Goal: Task Accomplishment & Management: Complete application form

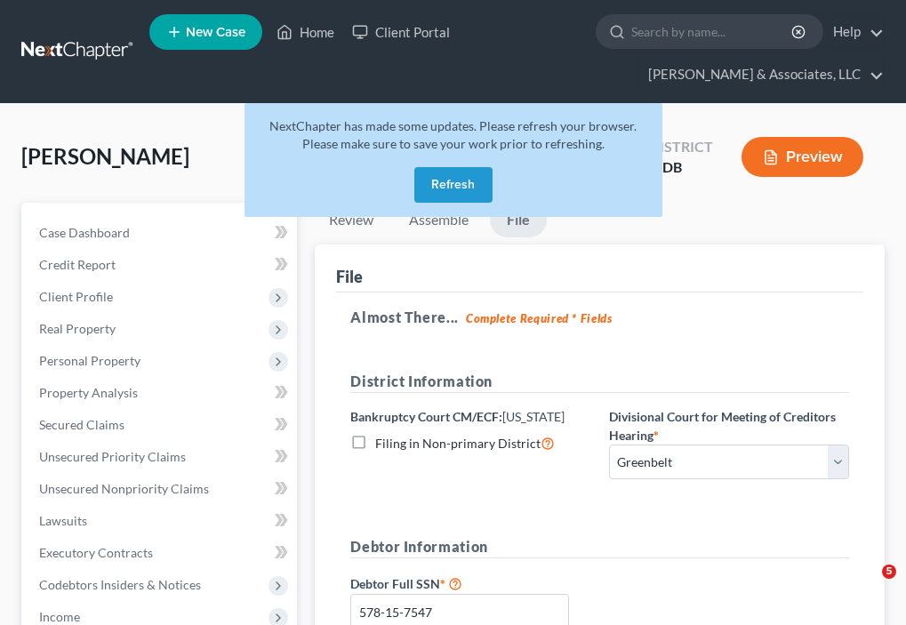
select select "1"
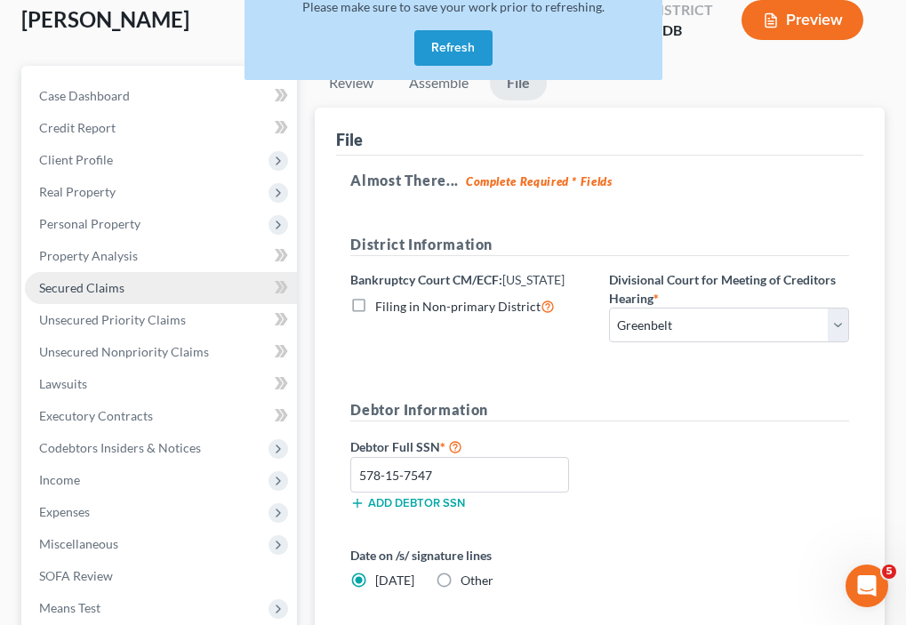
scroll to position [352, 0]
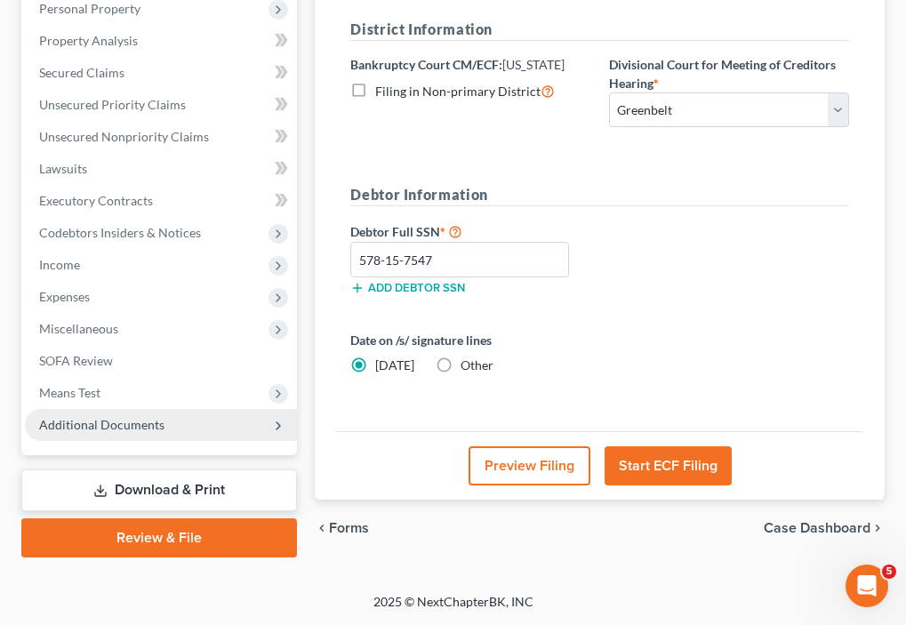
click at [124, 423] on span "Additional Documents" at bounding box center [101, 424] width 125 height 15
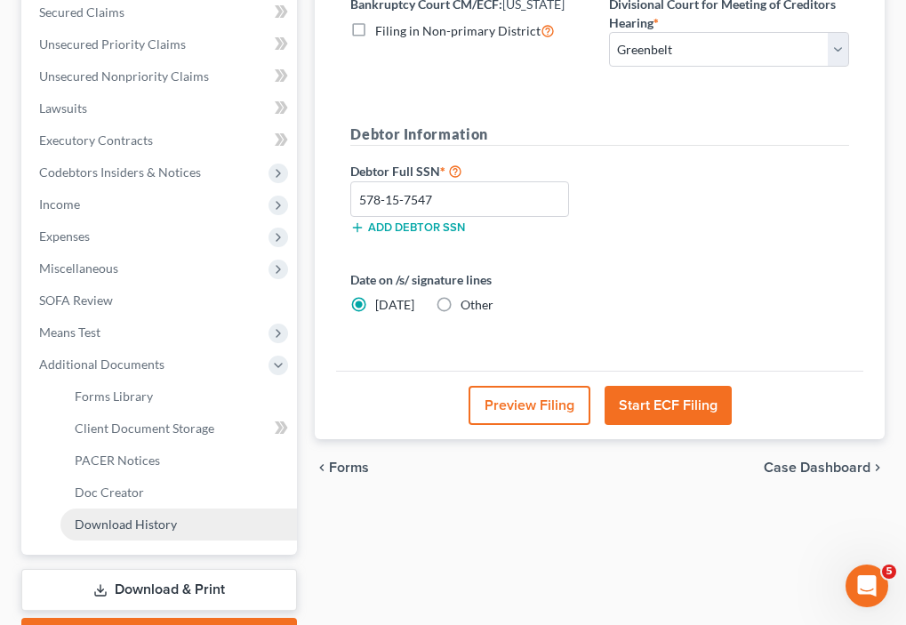
scroll to position [512, 0]
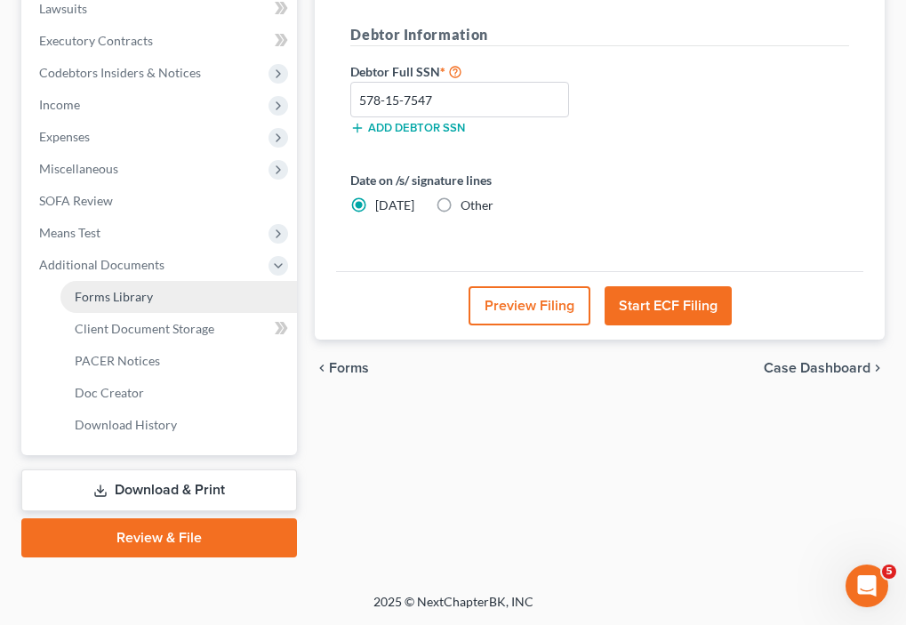
click at [140, 304] on link "Forms Library" at bounding box center [178, 297] width 237 height 32
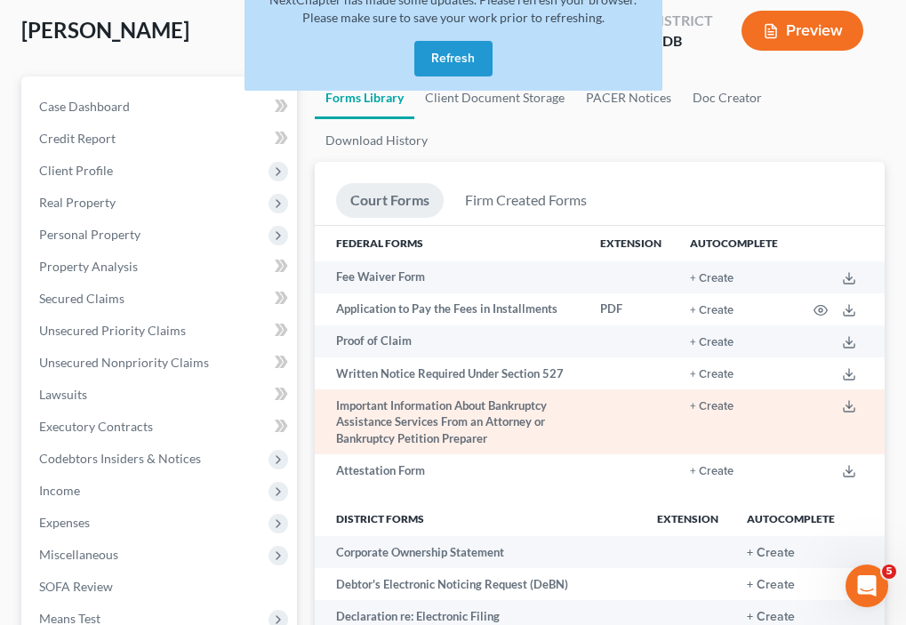
scroll to position [178, 0]
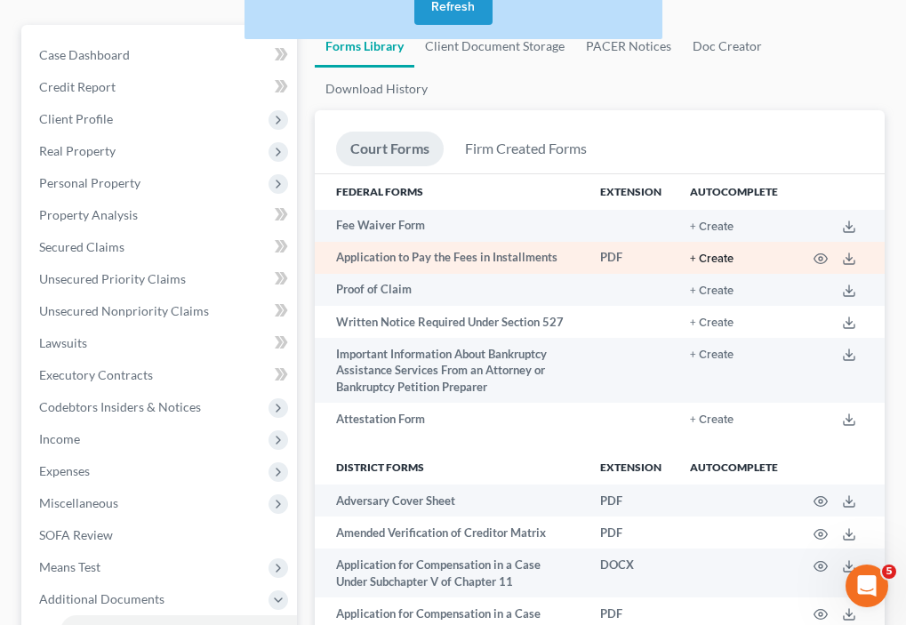
click at [729, 261] on button "+ Create" at bounding box center [712, 259] width 44 height 12
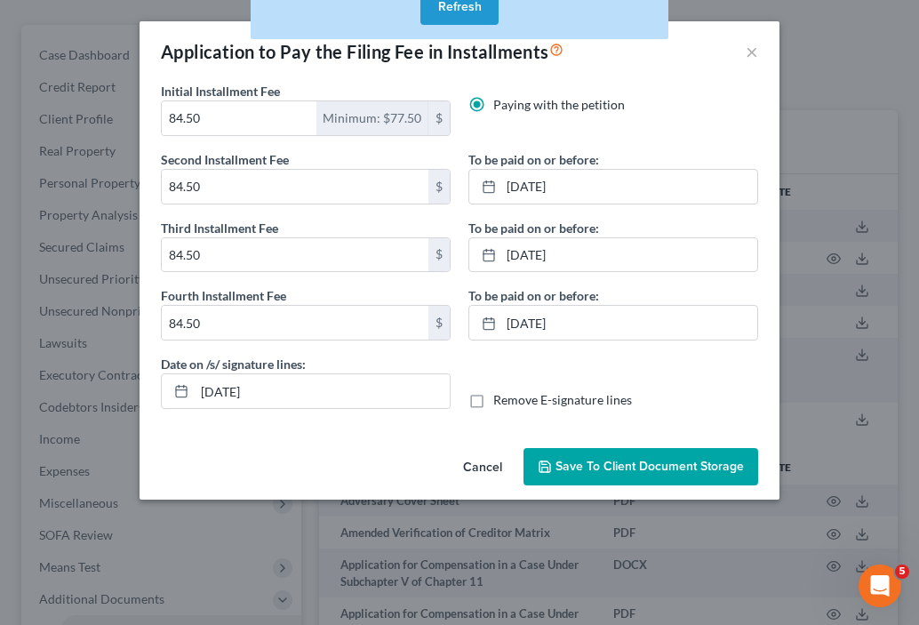
click at [640, 461] on span "Save to Client Document Storage" at bounding box center [650, 466] width 188 height 15
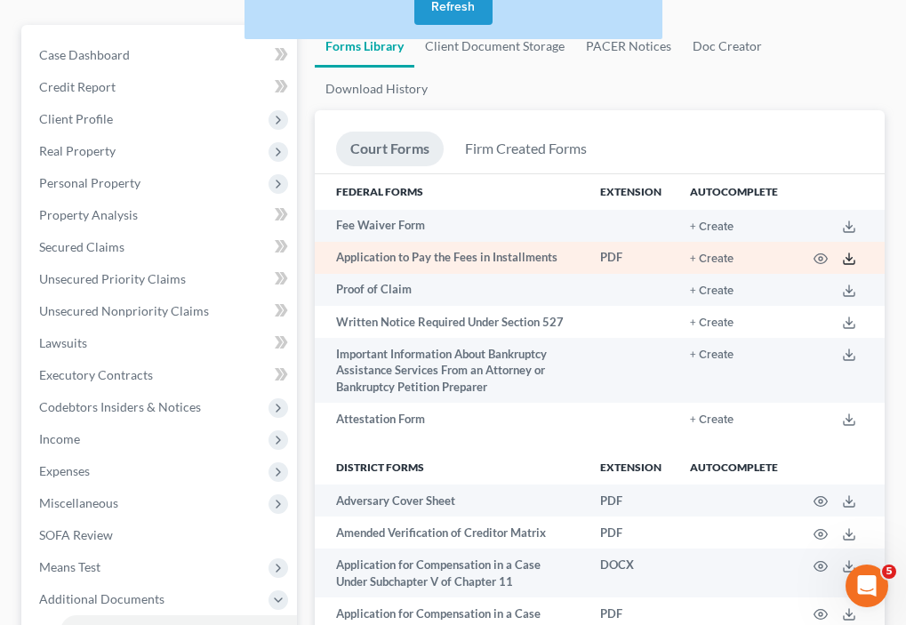
click at [852, 260] on icon at bounding box center [849, 259] width 14 height 14
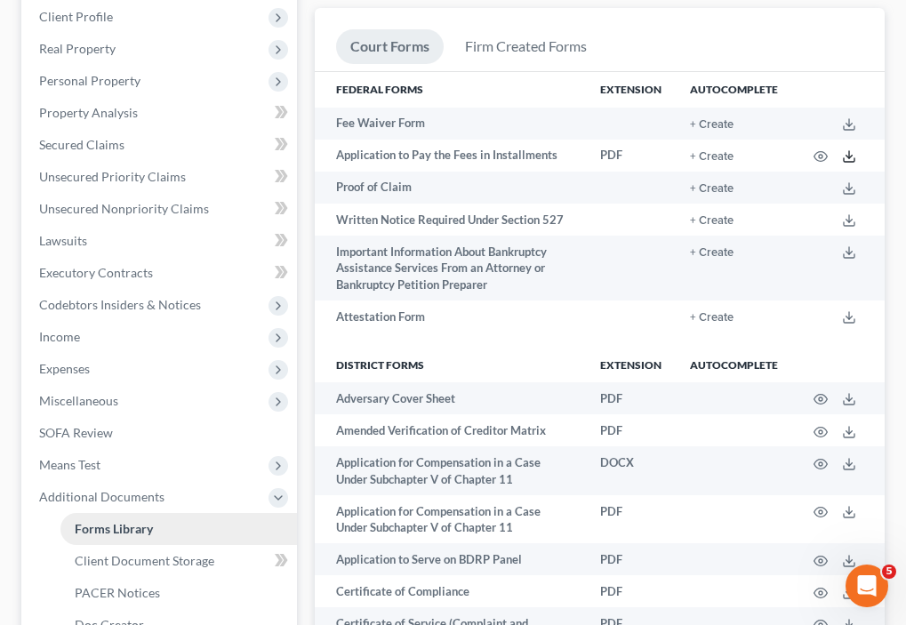
scroll to position [445, 0]
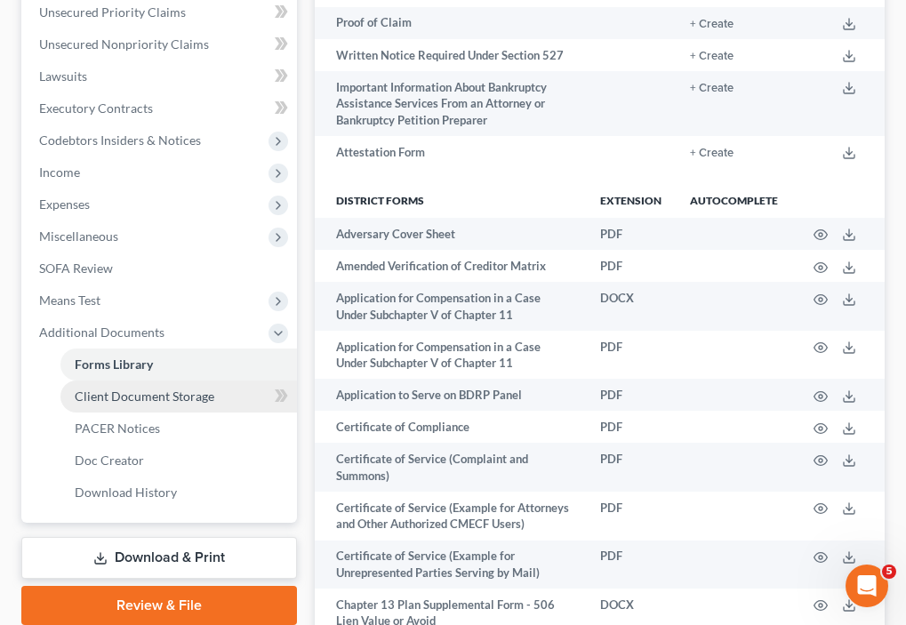
click at [196, 399] on span "Client Document Storage" at bounding box center [145, 396] width 140 height 15
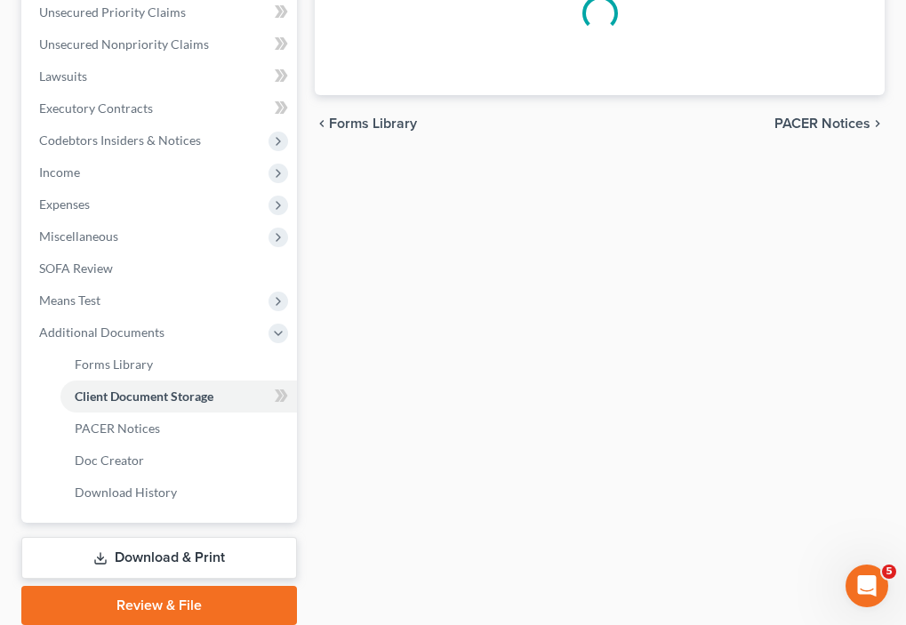
scroll to position [105, 0]
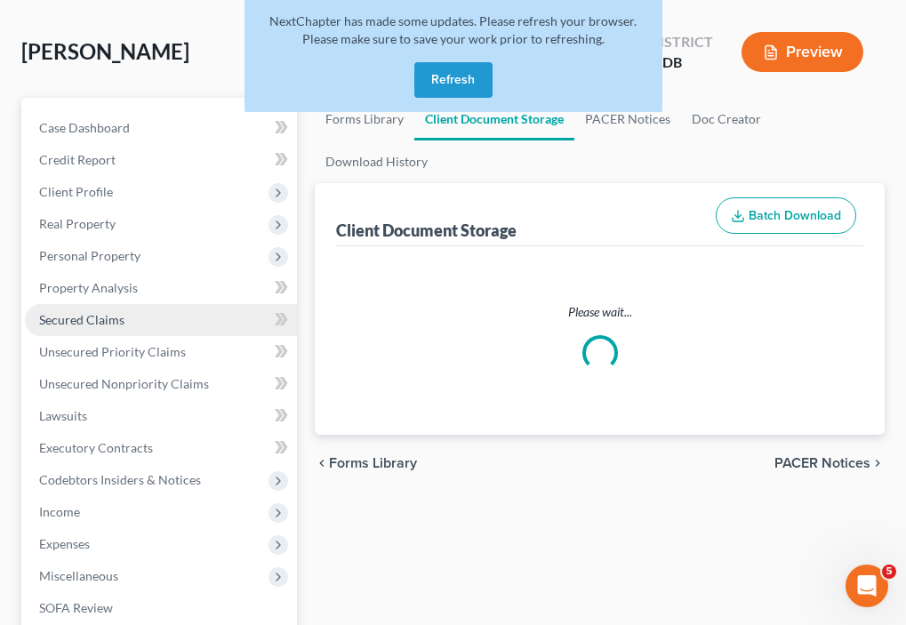
select select "44"
select select "14"
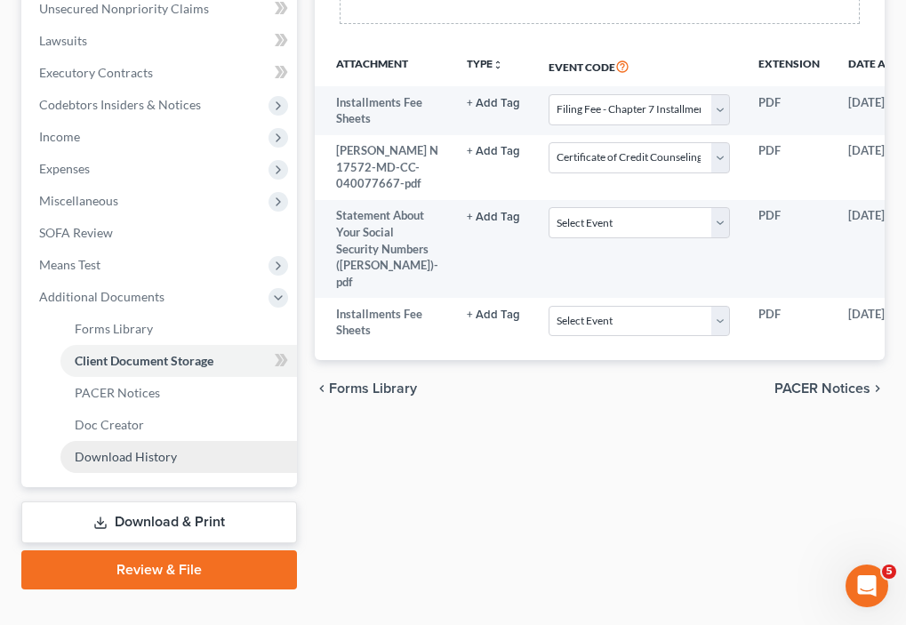
scroll to position [512, 0]
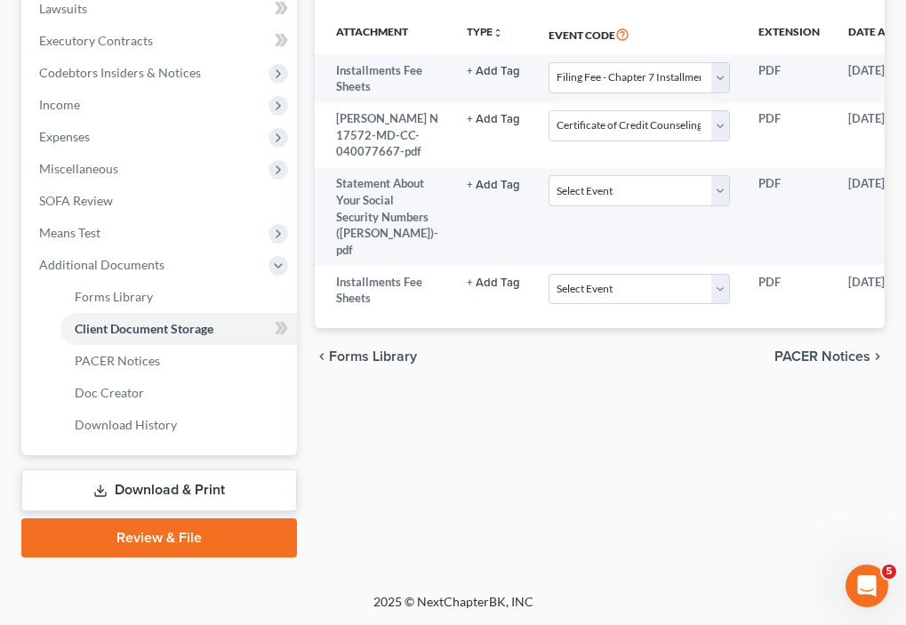
click at [171, 542] on link "Review & File" at bounding box center [159, 537] width 276 height 39
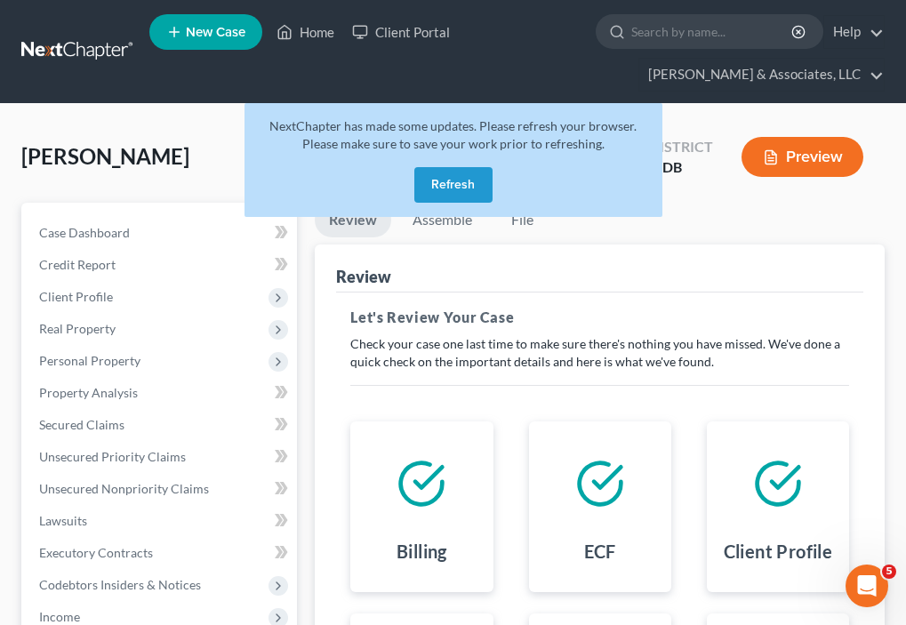
click at [447, 192] on button "Refresh" at bounding box center [453, 185] width 78 height 36
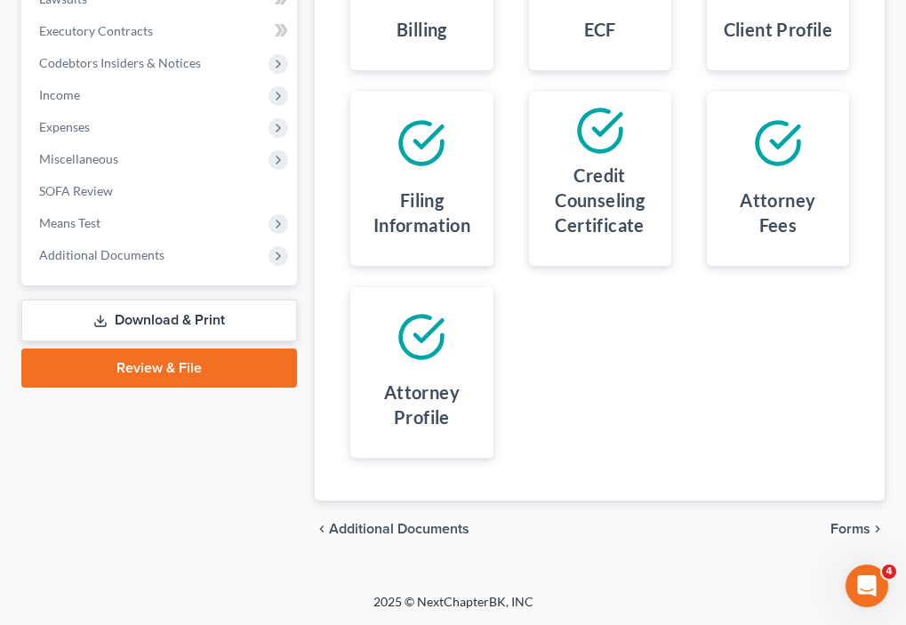
click at [854, 527] on span "Forms" at bounding box center [850, 529] width 40 height 14
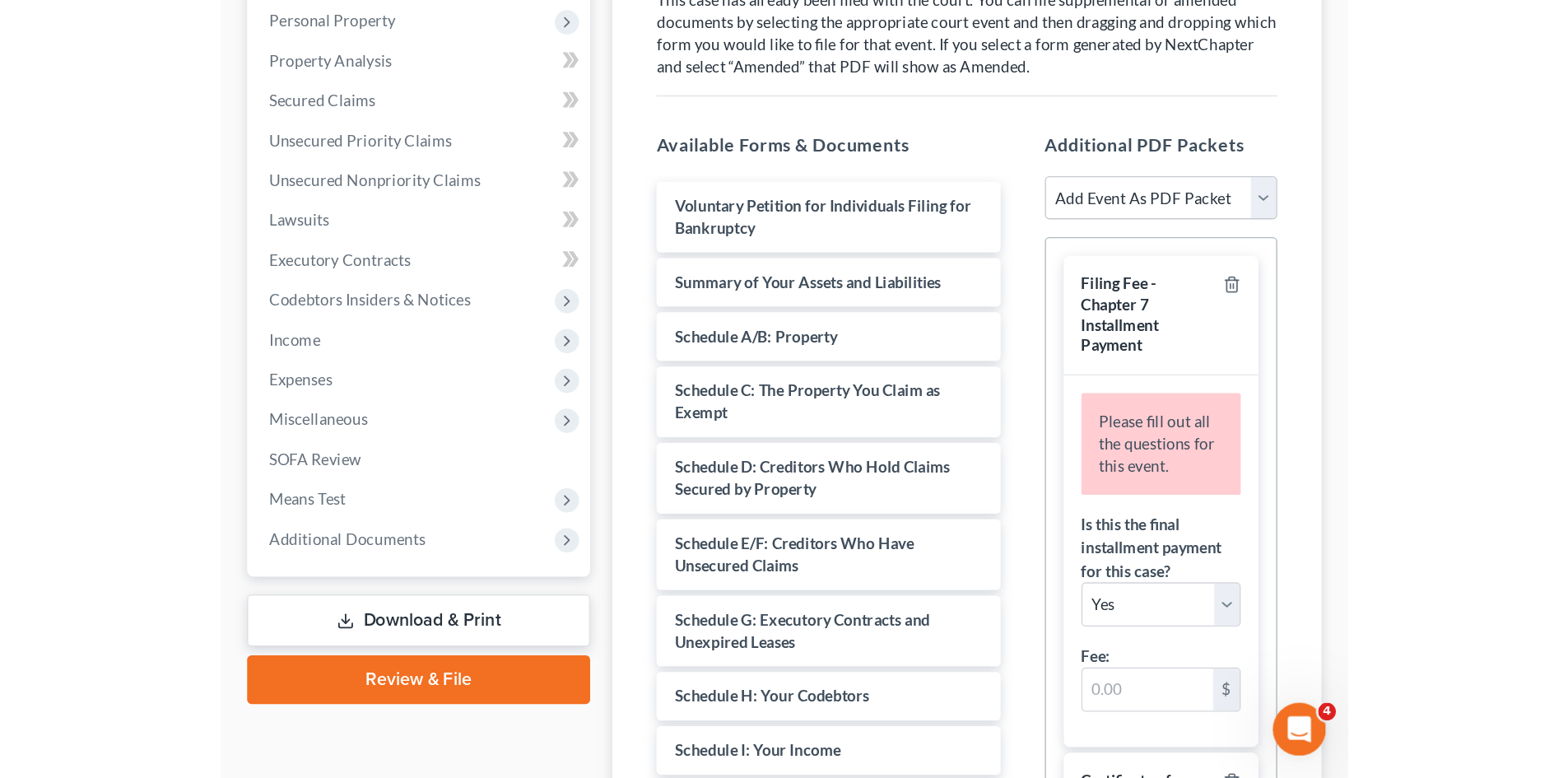
scroll to position [256, 0]
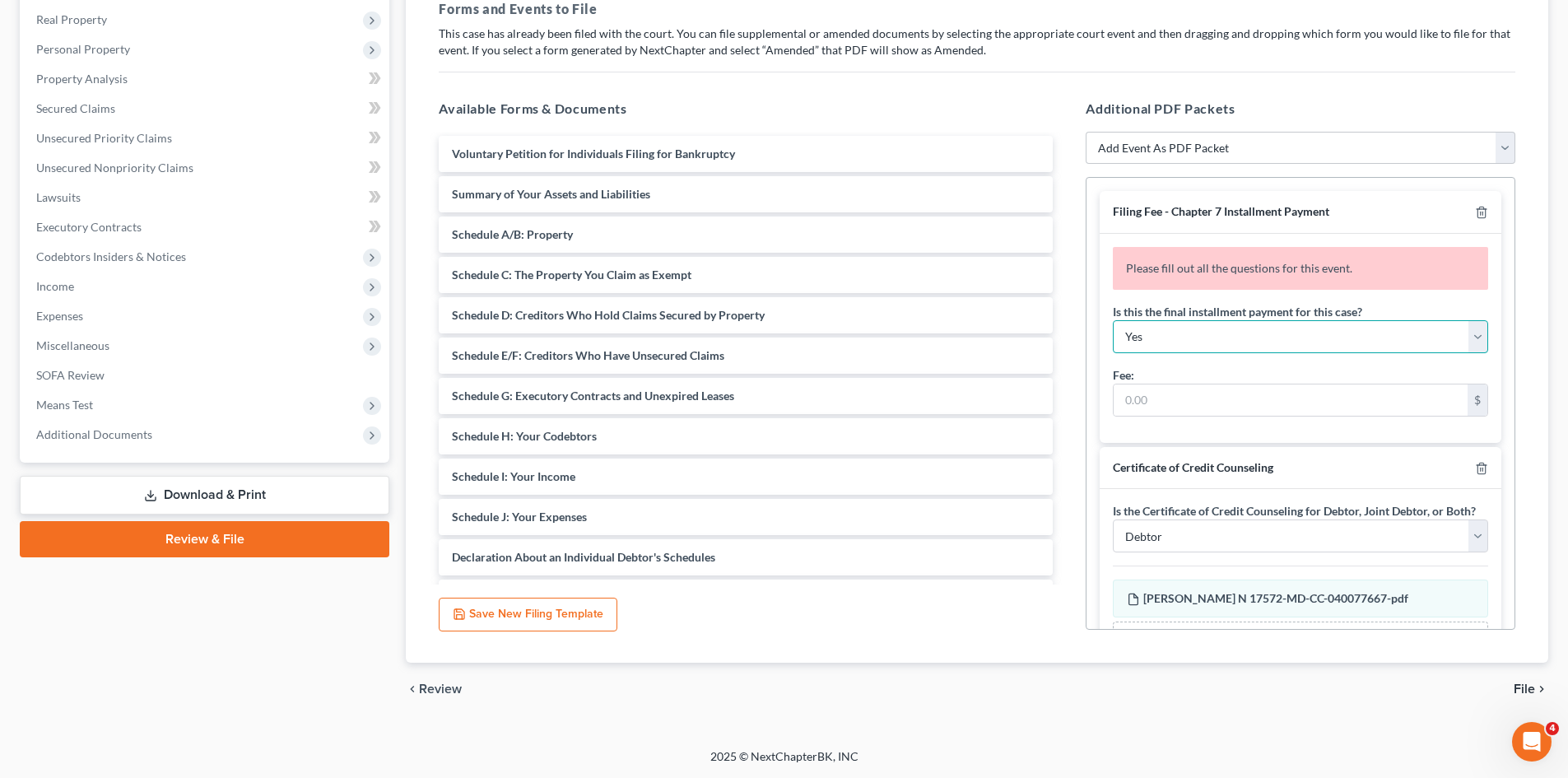
click at [850, 338] on select "Yes No" at bounding box center [1300, 337] width 375 height 33
select select "1"
click at [850, 320] on select "Yes No" at bounding box center [1300, 337] width 375 height 33
click at [850, 397] on input "text" at bounding box center [1290, 400] width 354 height 31
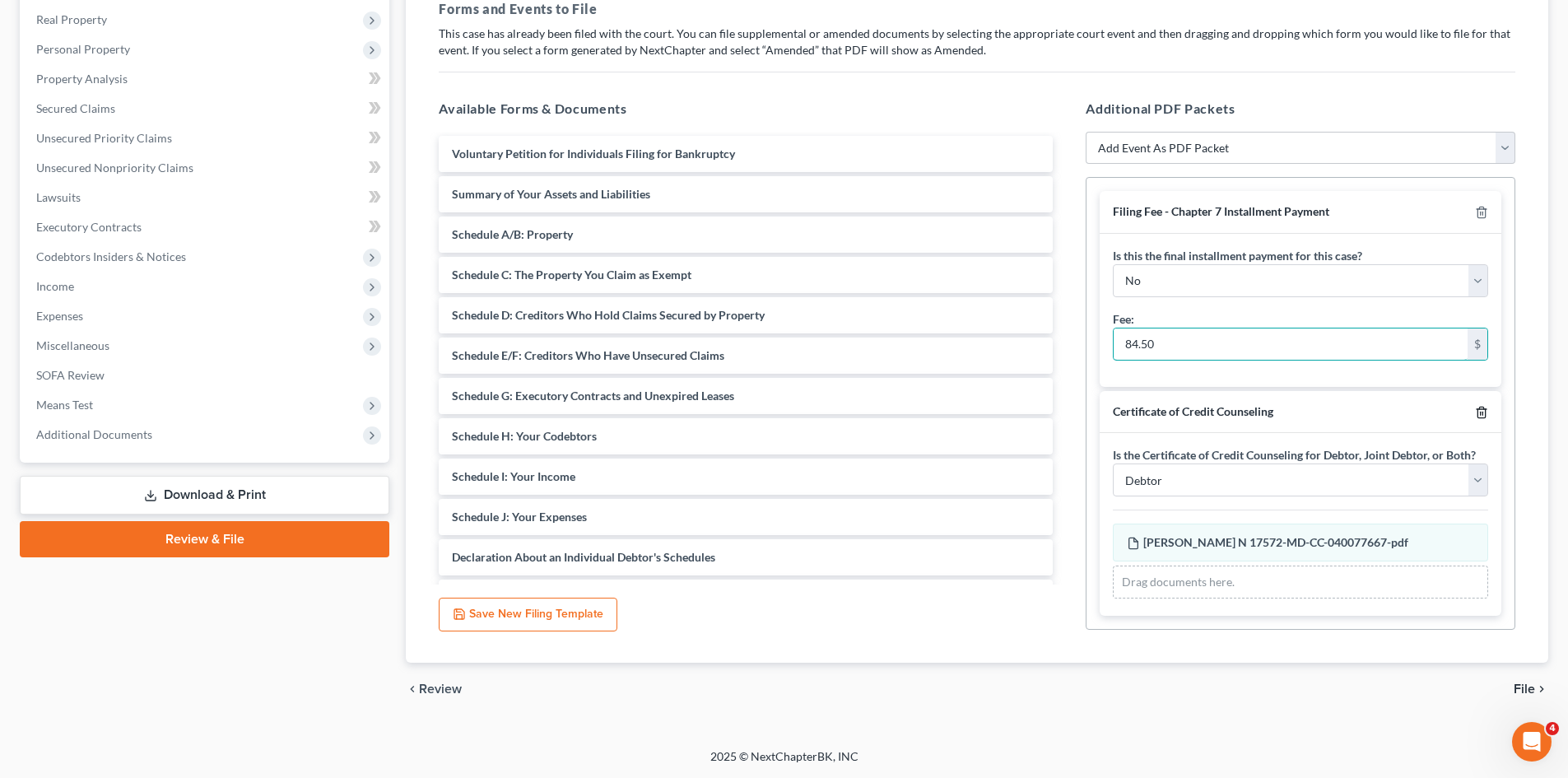
type input "84.50"
click at [850, 411] on icon "button" at bounding box center [1481, 412] width 13 height 13
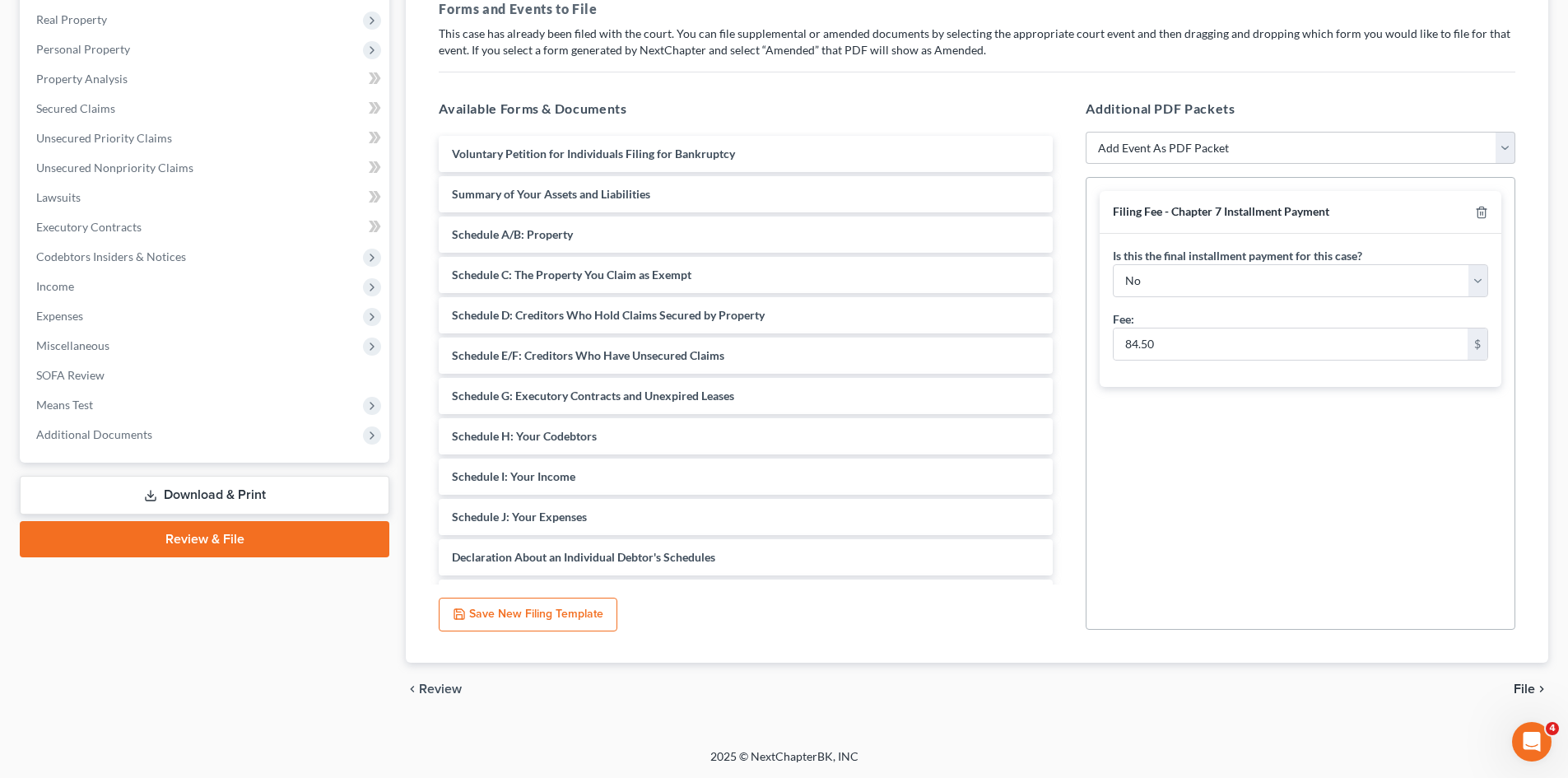
click at [850, 211] on span "Filing Fee - Chapter 7 Installment Payment" at bounding box center [1221, 210] width 217 height 14
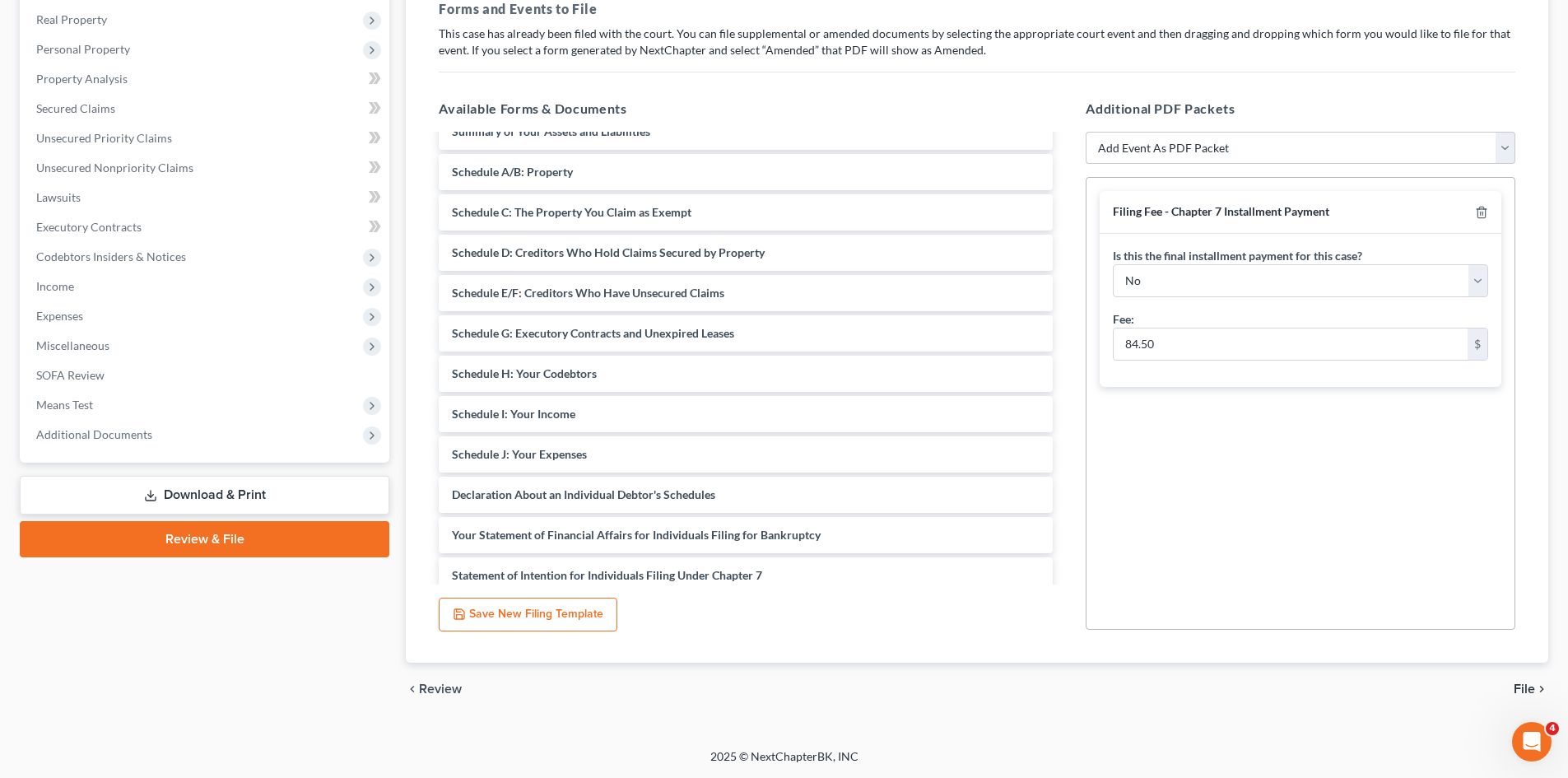
scroll to position [0, 0]
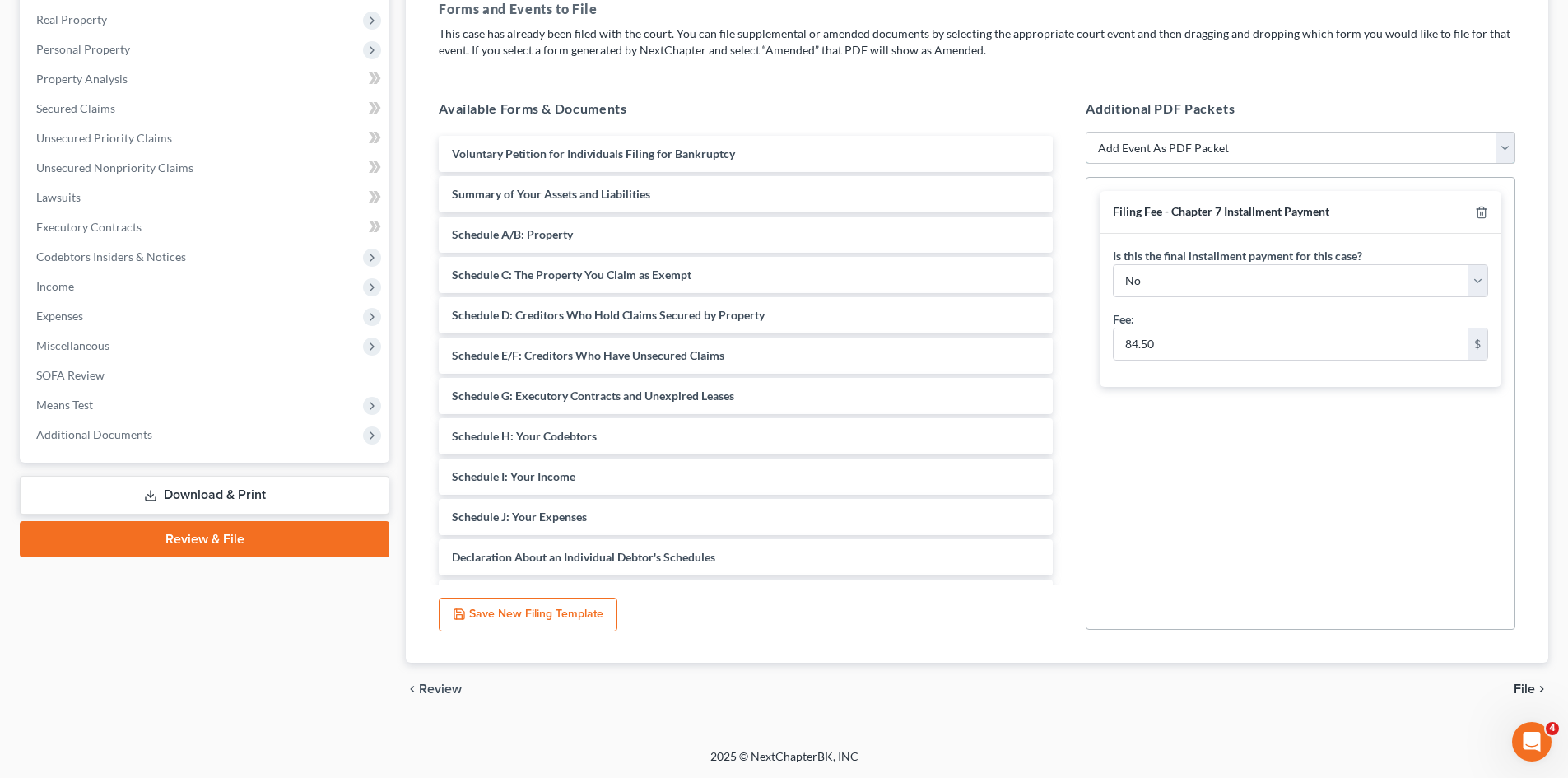
click at [850, 148] on select "Add Event As PDF Packet Affidavit Affidavit of Adequate Protection and Lease Pa…" at bounding box center [1300, 148] width 429 height 33
select select "43"
click at [850, 132] on select "Add Event As PDF Packet Affidavit Affidavit of Adequate Protection and Lease Pa…" at bounding box center [1300, 148] width 429 height 33
select select
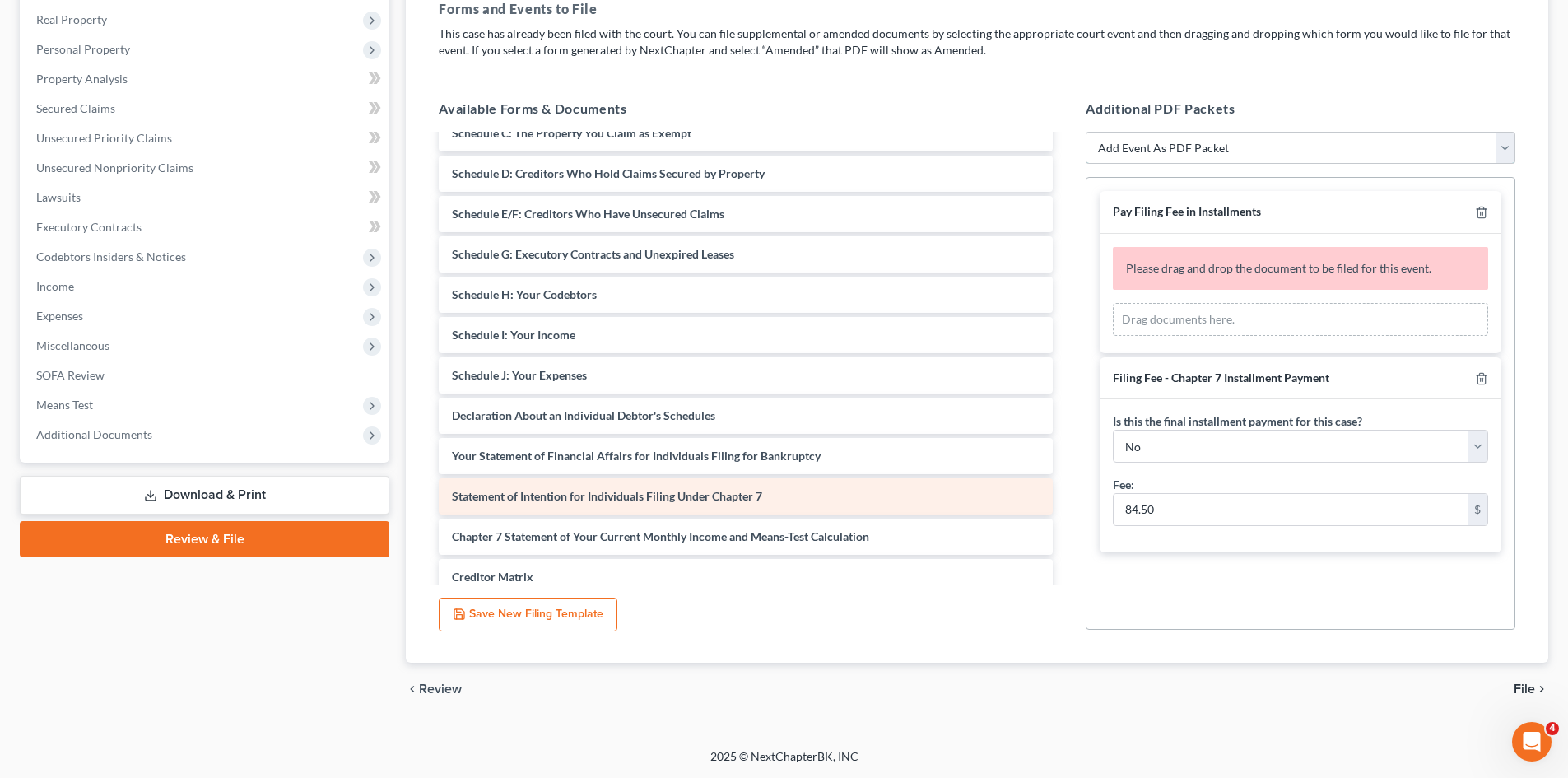
scroll to position [330, 0]
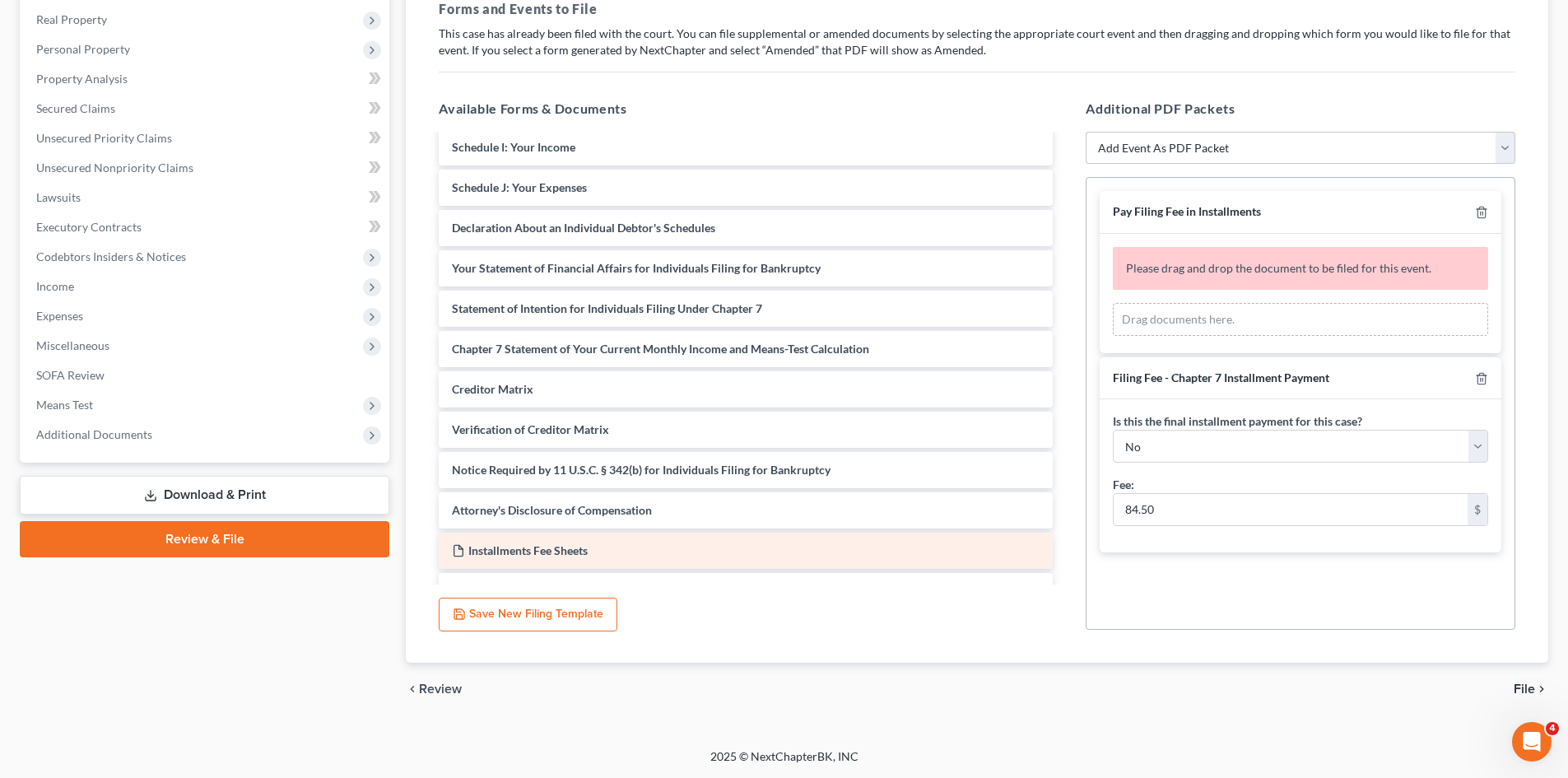
click at [541, 556] on span "Installments Fee Sheets" at bounding box center [528, 550] width 119 height 14
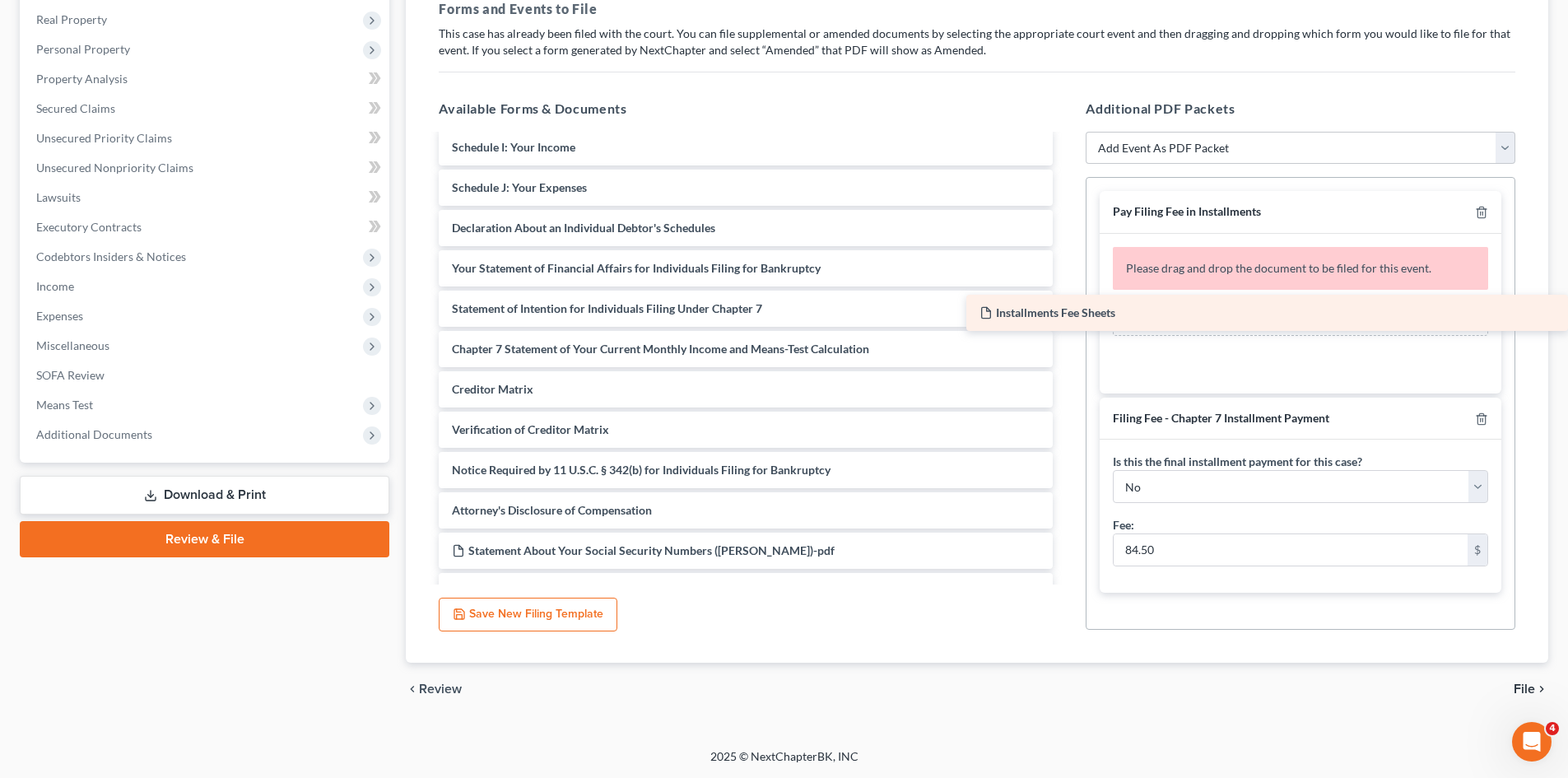
drag, startPoint x: 556, startPoint y: 547, endPoint x: 1270, endPoint y: 309, distance: 752.6
click at [850, 309] on div "Installments Fee Sheets Voluntary Petition for Individuals Filing for Bankruptc…" at bounding box center [746, 207] width 641 height 803
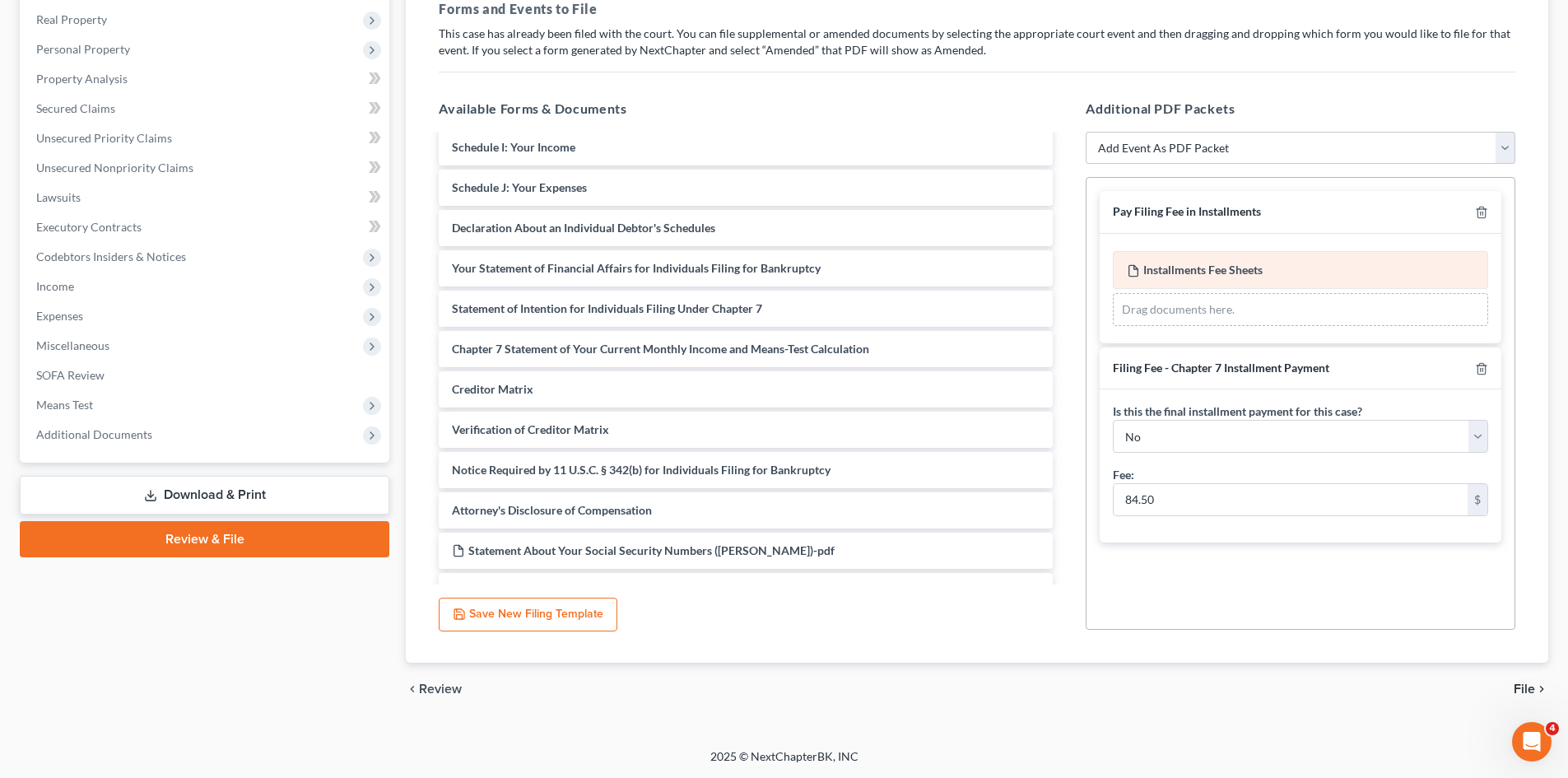
click at [850, 271] on span "Installments Fee Sheets" at bounding box center [1202, 270] width 119 height 14
click at [850, 273] on span "Installments Fee Sheets" at bounding box center [1202, 270] width 119 height 14
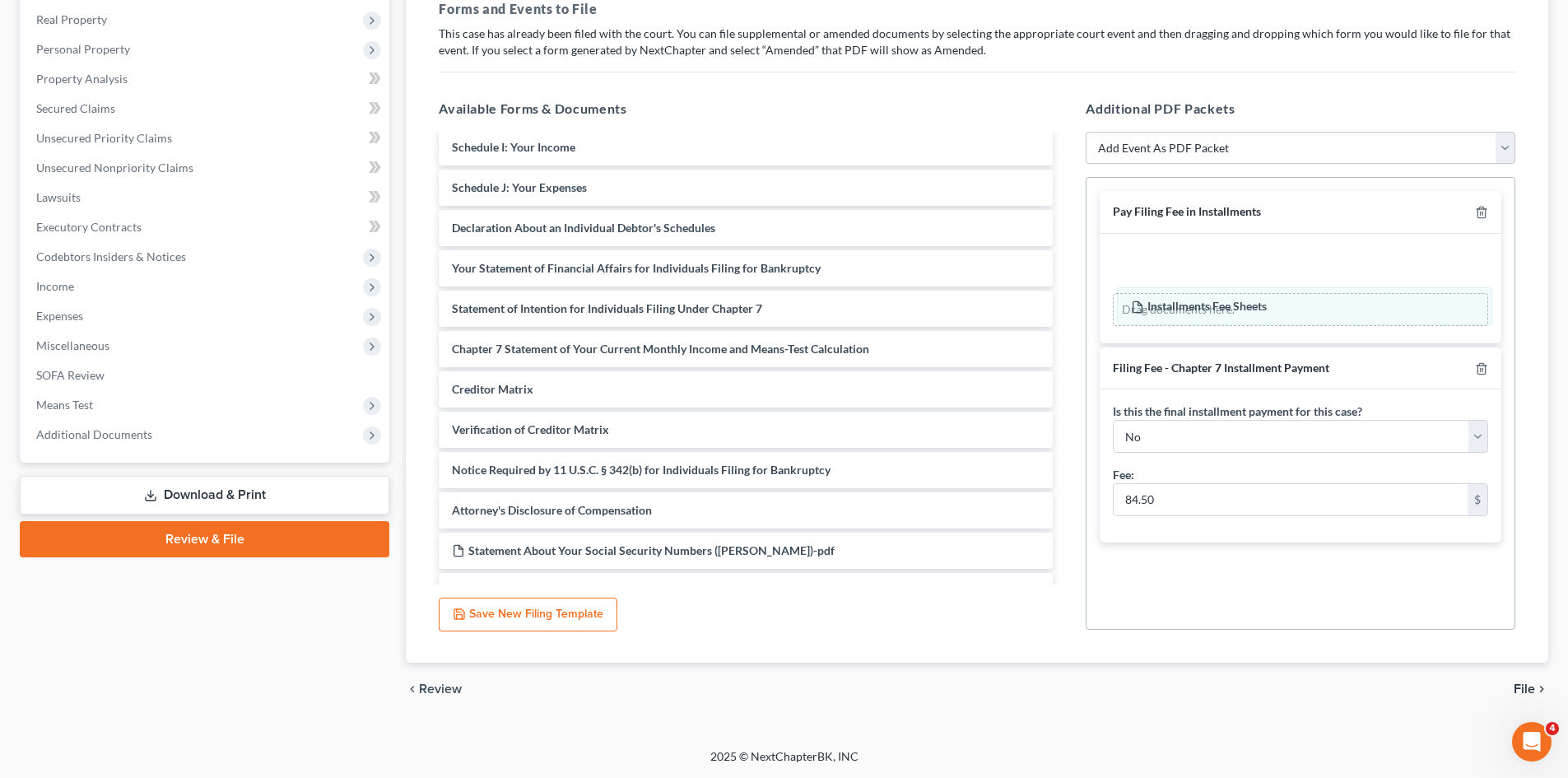
drag, startPoint x: 1228, startPoint y: 279, endPoint x: 1227, endPoint y: 324, distance: 45.0
click at [850, 323] on div "Installments Fee Sheets Amended Installments Fee Sheets Installments Fee Sheets…" at bounding box center [1300, 288] width 375 height 75
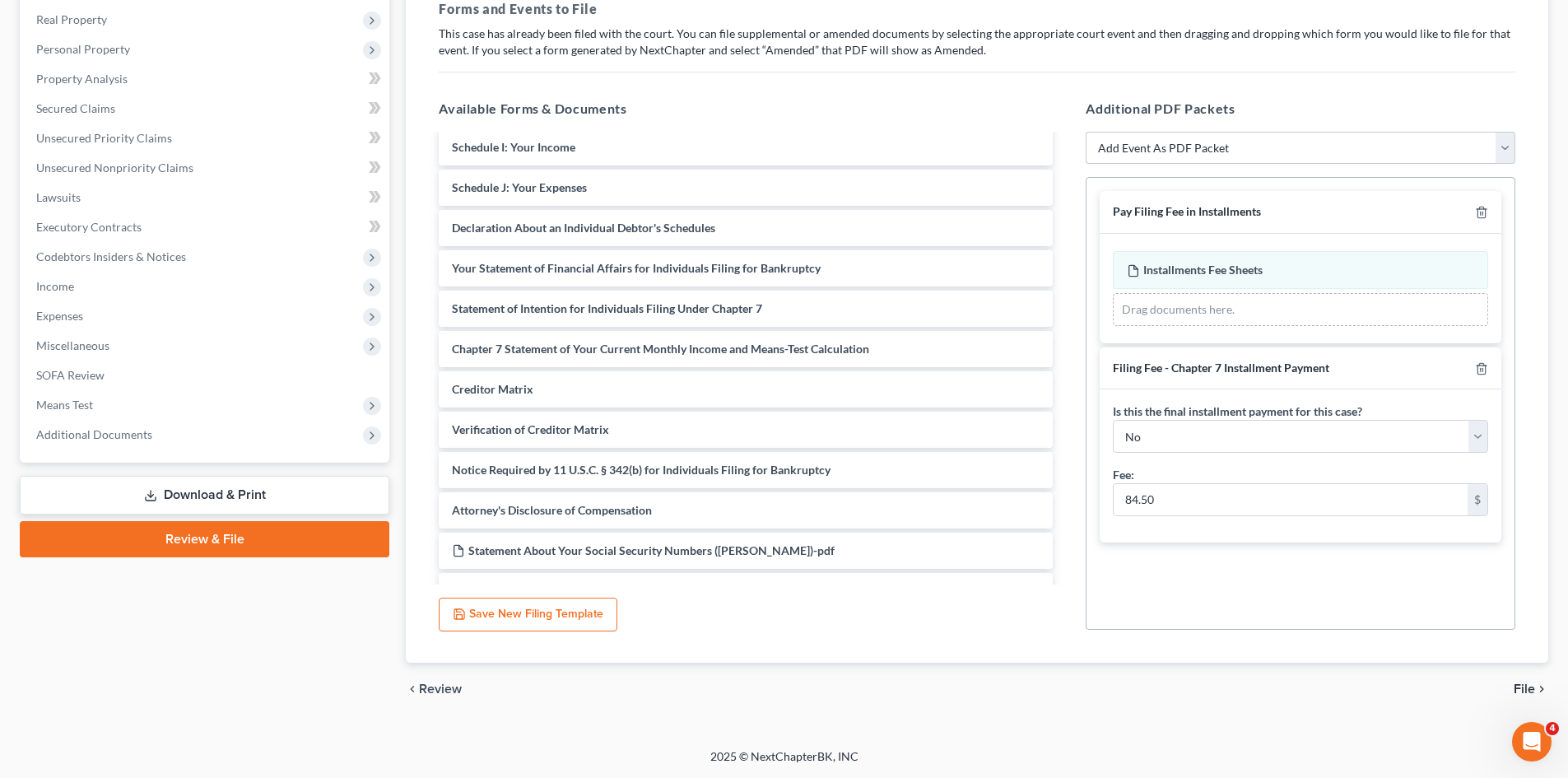
click at [850, 578] on span "File" at bounding box center [1524, 689] width 21 height 13
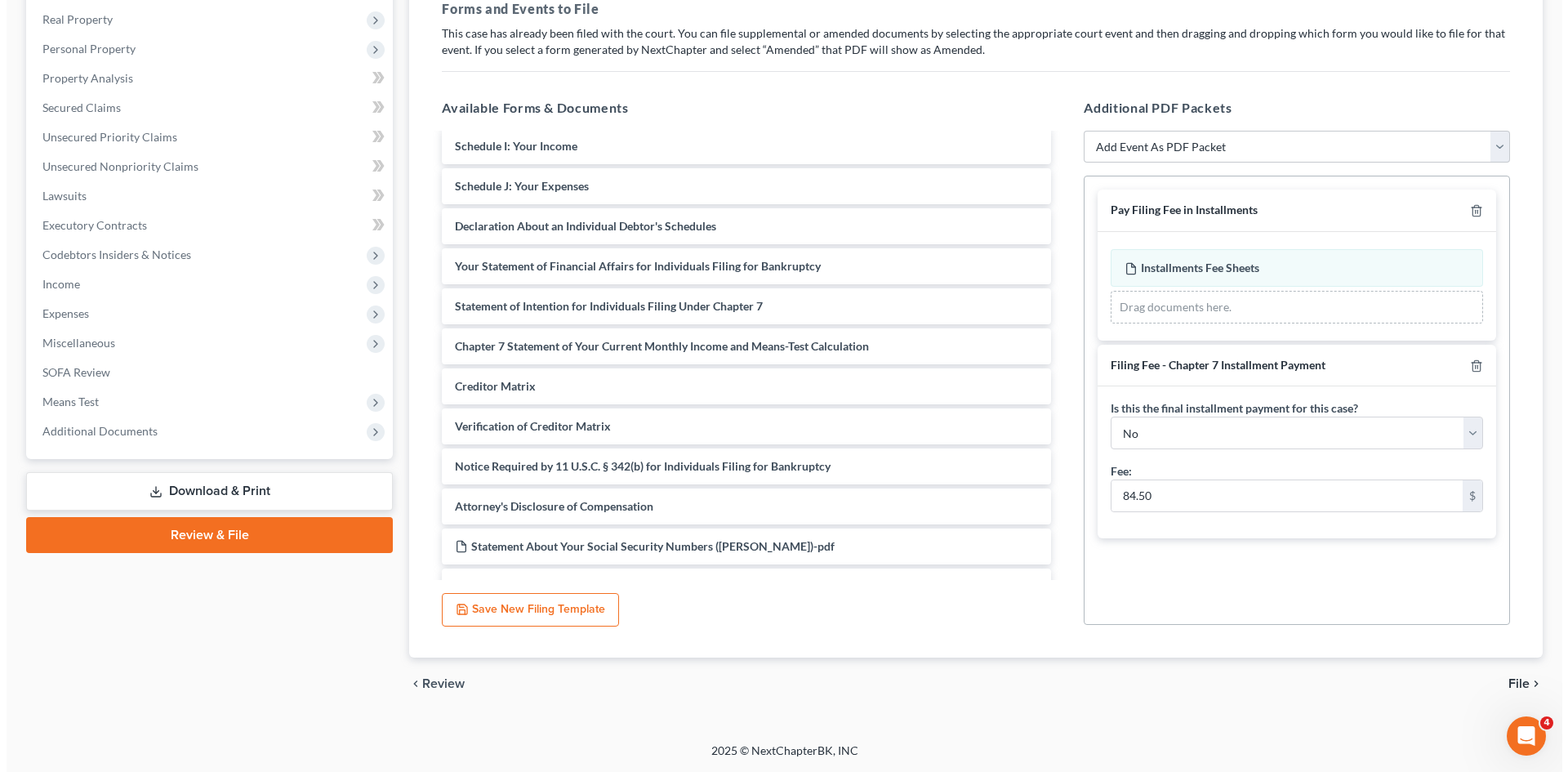
scroll to position [96, 0]
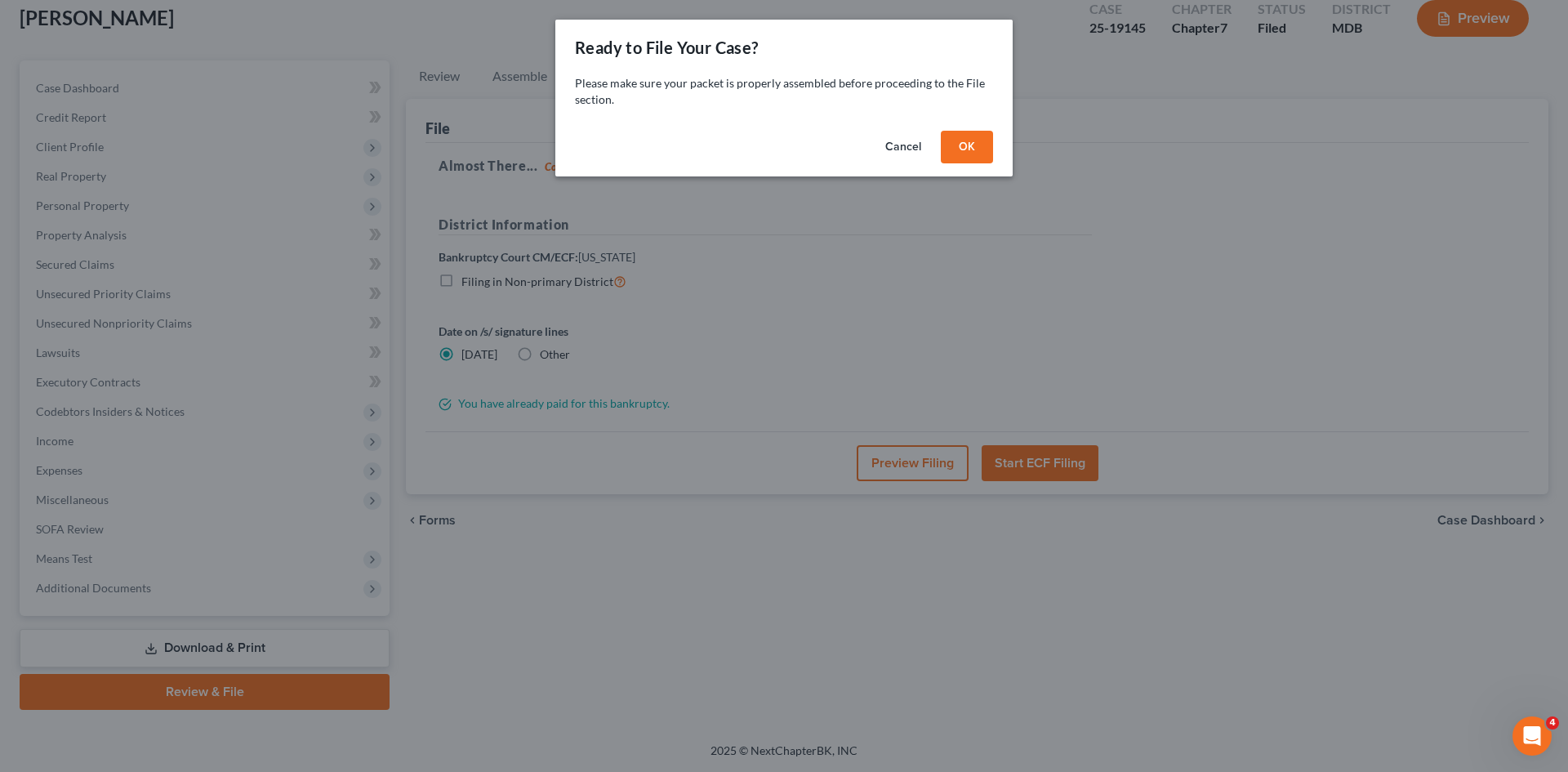
click at [843, 151] on button "OK" at bounding box center [966, 147] width 52 height 33
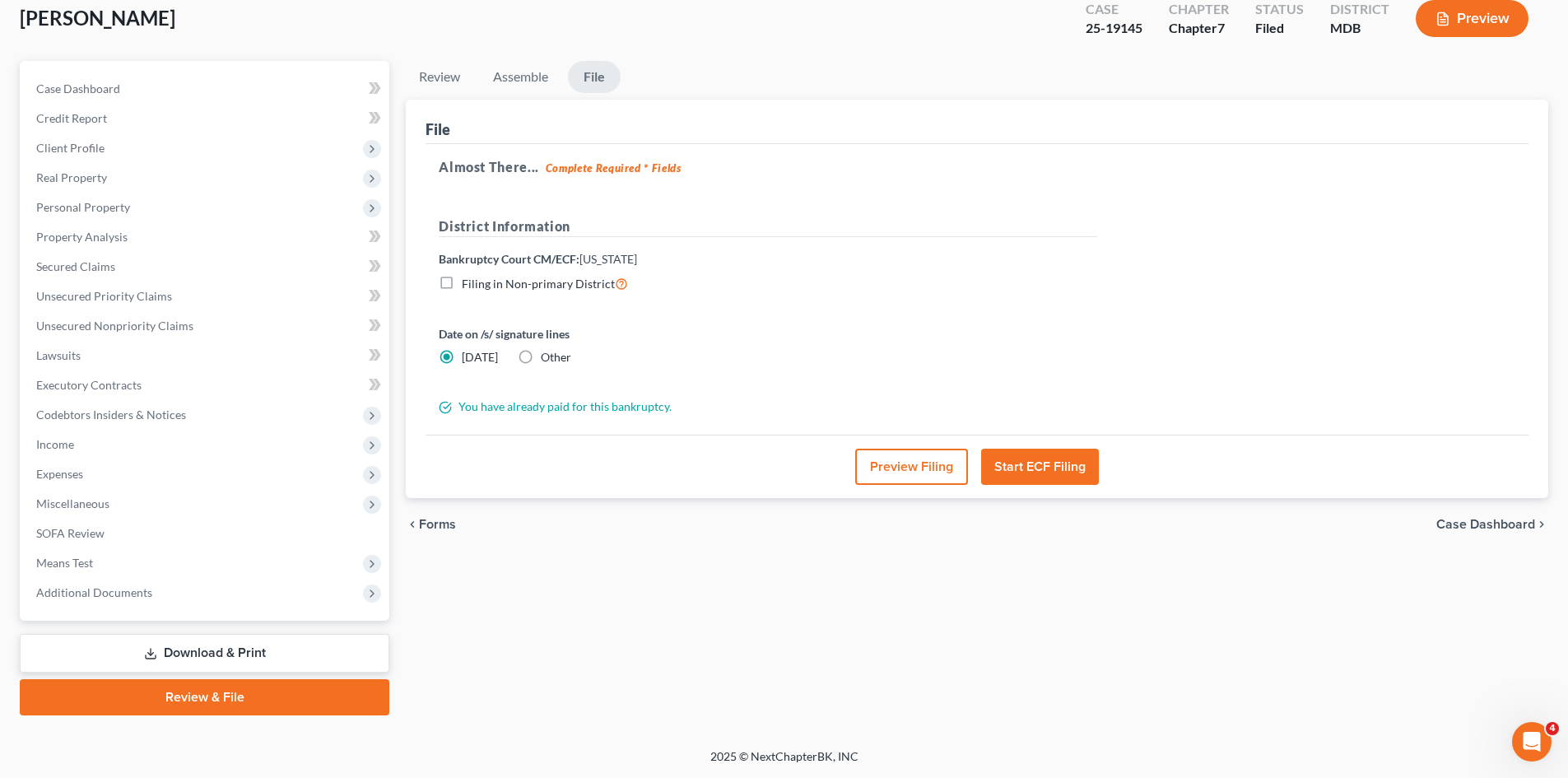
click at [850, 464] on button "Start ECF Filing" at bounding box center [1039, 467] width 118 height 36
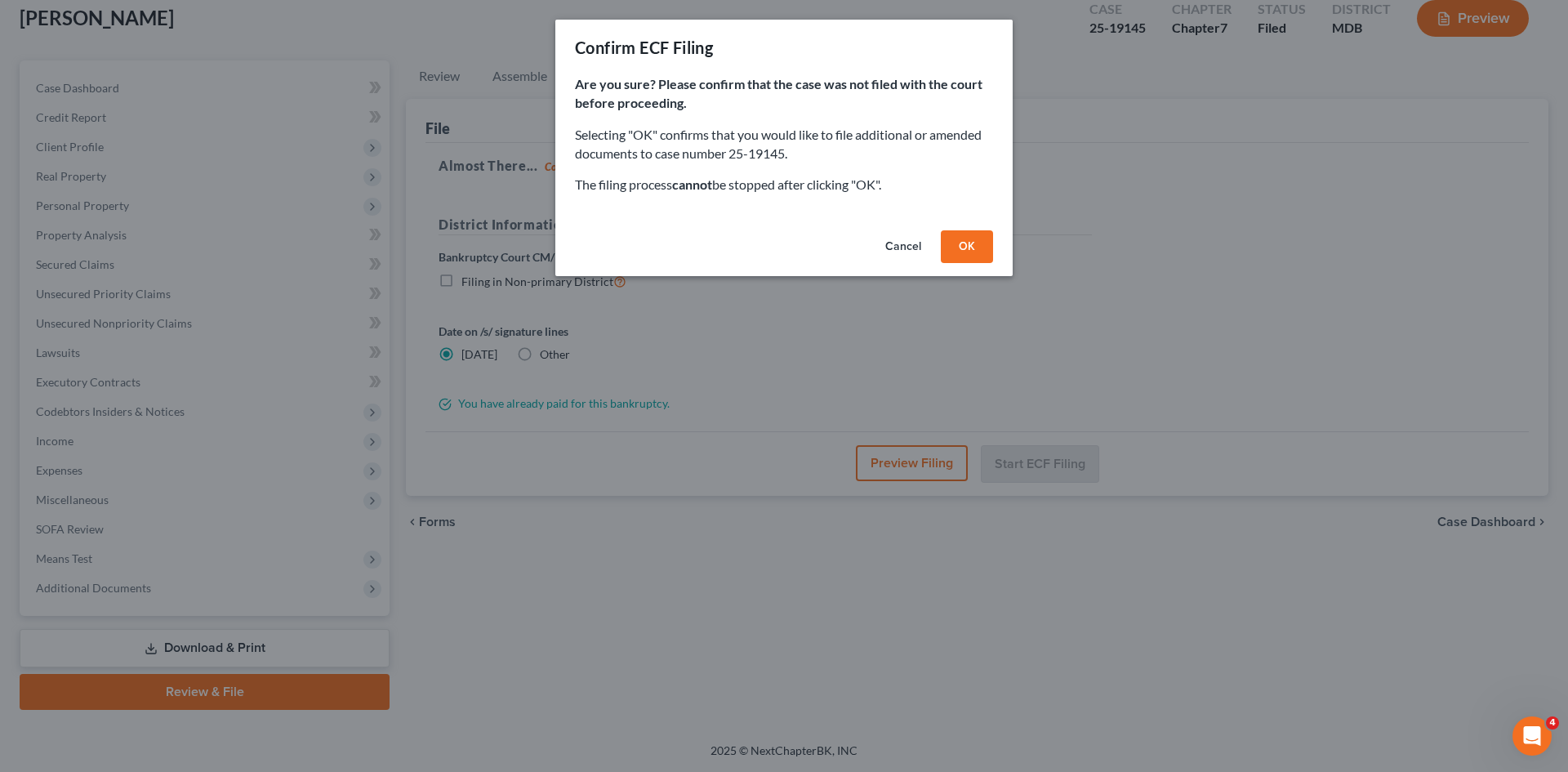
click at [843, 246] on button "OK" at bounding box center [966, 247] width 52 height 33
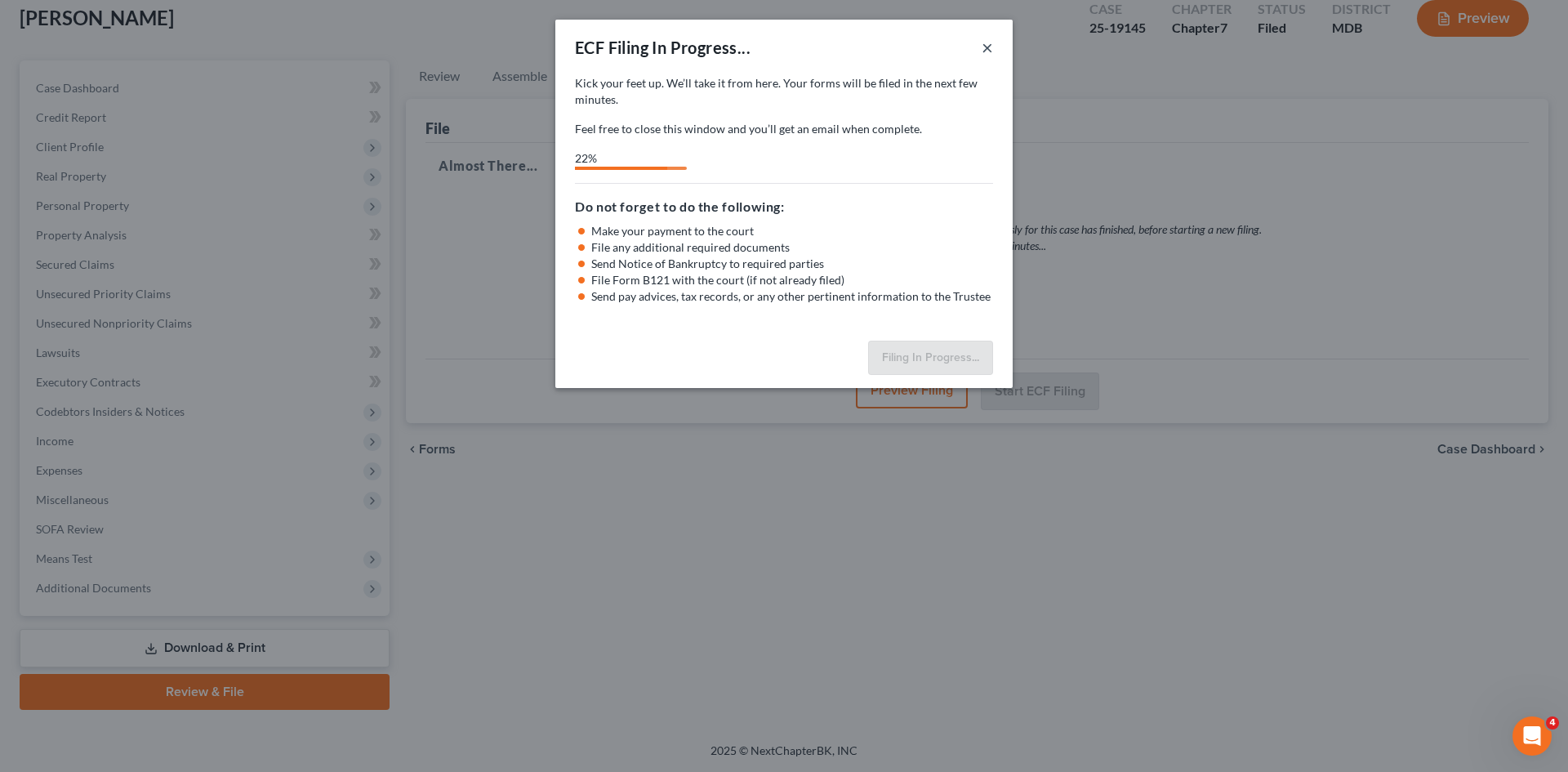
click at [843, 45] on button "×" at bounding box center [987, 47] width 11 height 19
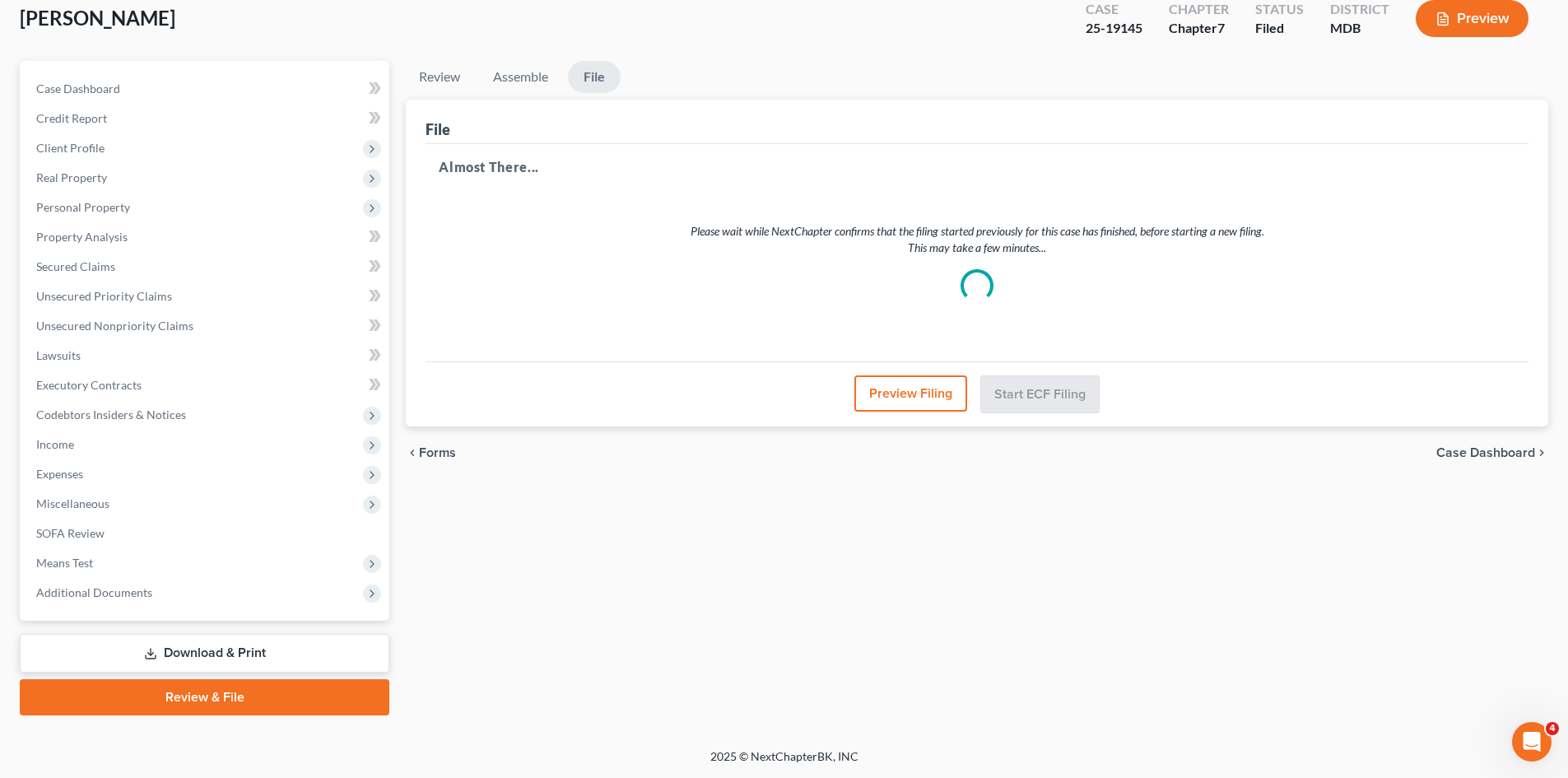
click at [850, 392] on button "Preview Filing" at bounding box center [911, 393] width 113 height 36
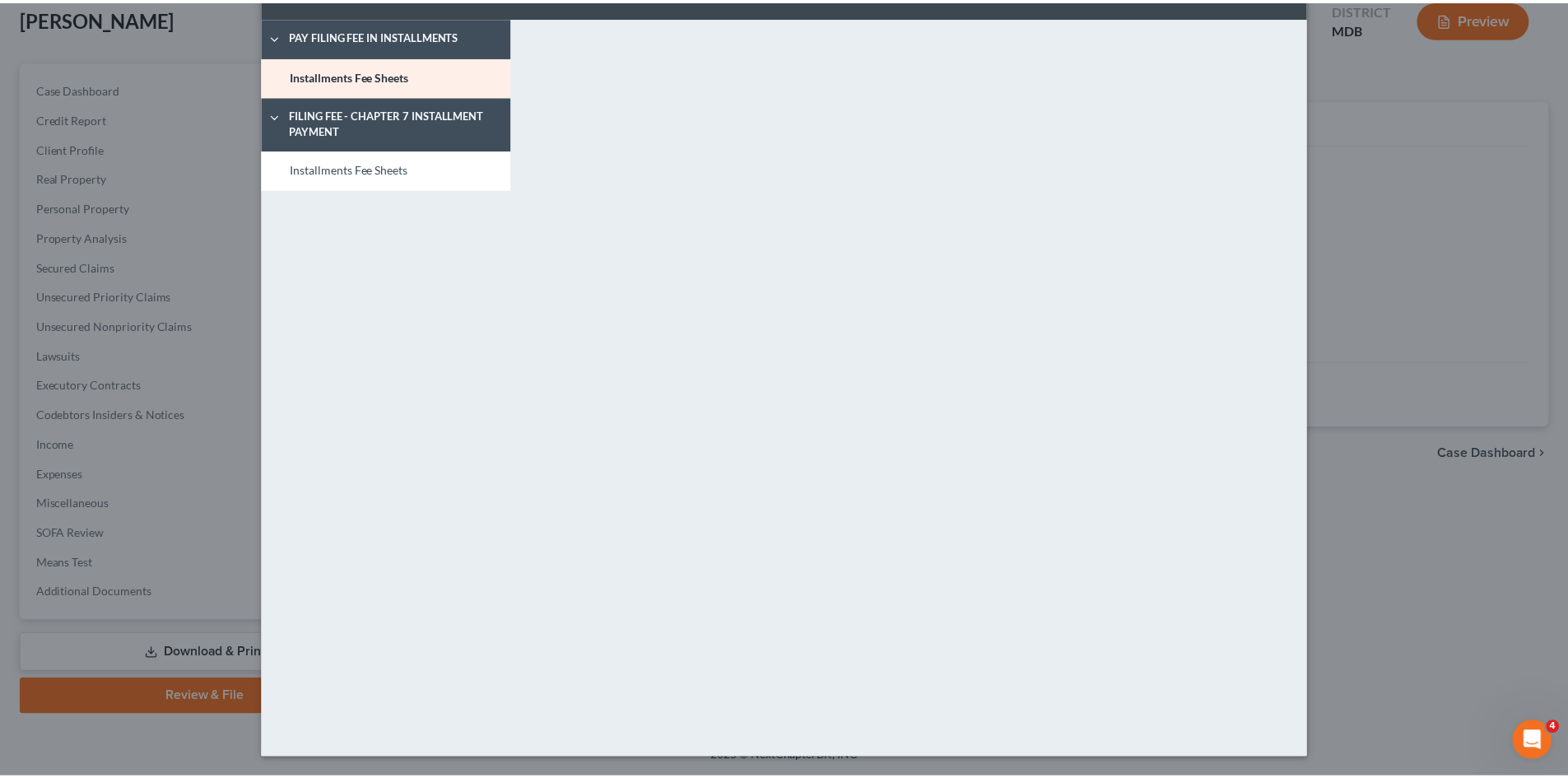
scroll to position [0, 0]
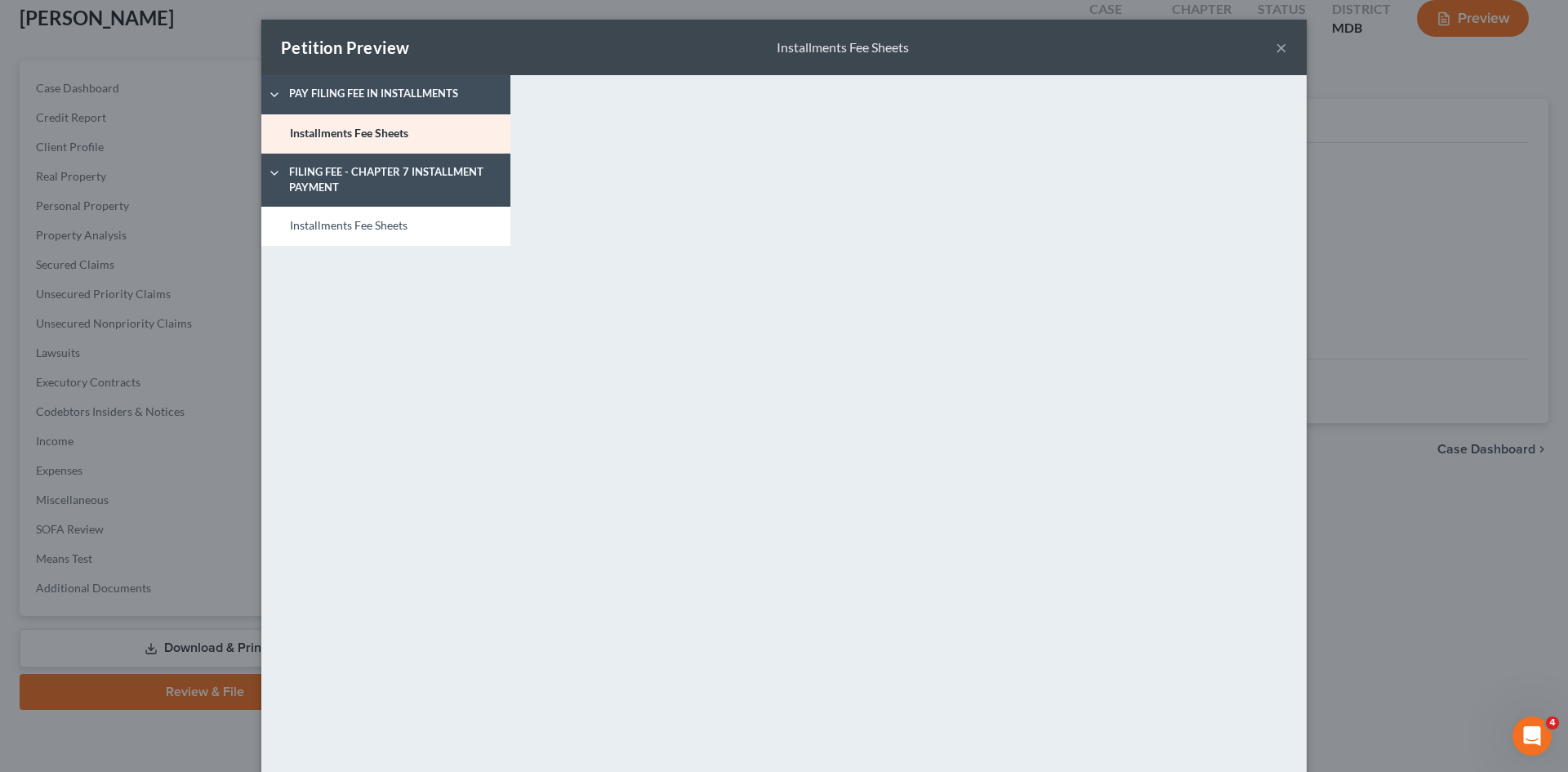
click at [843, 48] on button "×" at bounding box center [1281, 47] width 11 height 19
